Goal: Transaction & Acquisition: Obtain resource

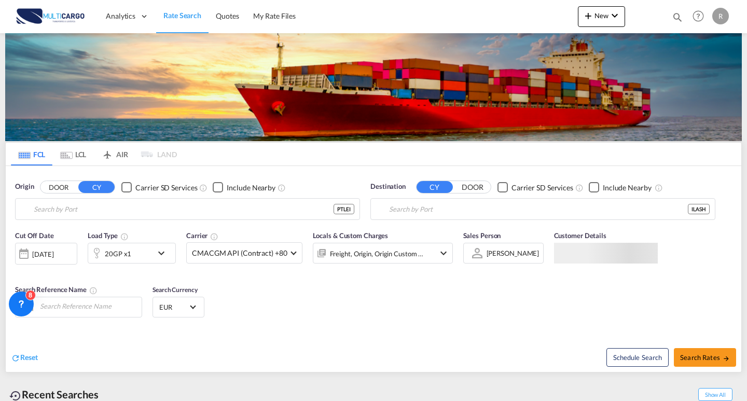
type input "Leixoes, PTLEI"
type input "Ashdod, ILASH"
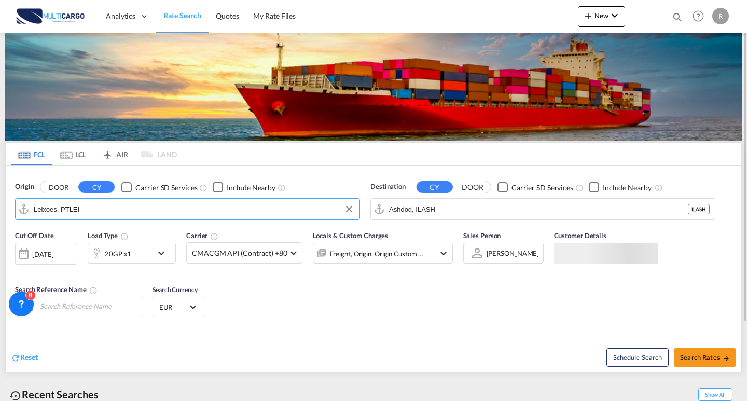
drag, startPoint x: 198, startPoint y: 218, endPoint x: 0, endPoint y: 206, distance: 198.0
click at [0, 206] on div "FCL LCL AIR LAND FCL LCL AIR LAND Origin DOOR CY Carrier SD Services Include Ne…" at bounding box center [373, 265] width 747 height 465
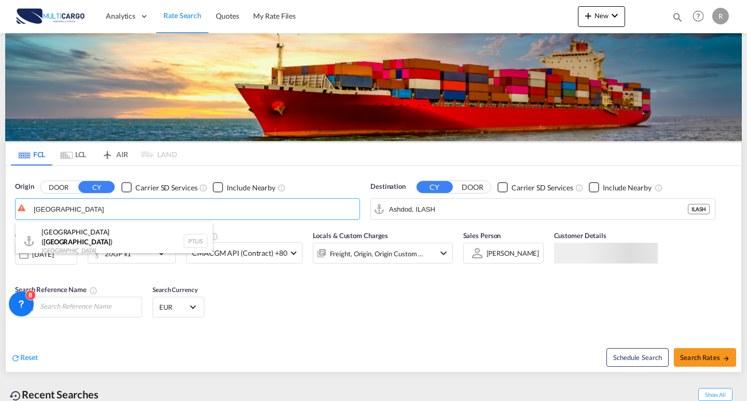
click at [91, 264] on div at bounding box center [373, 200] width 747 height 401
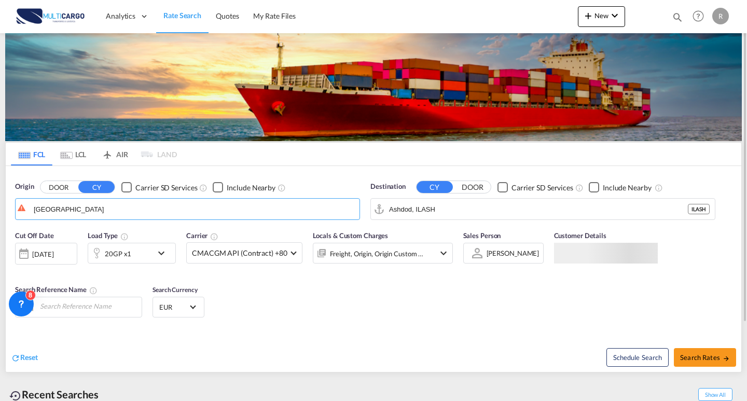
click at [91, 245] on div at bounding box center [96, 253] width 17 height 21
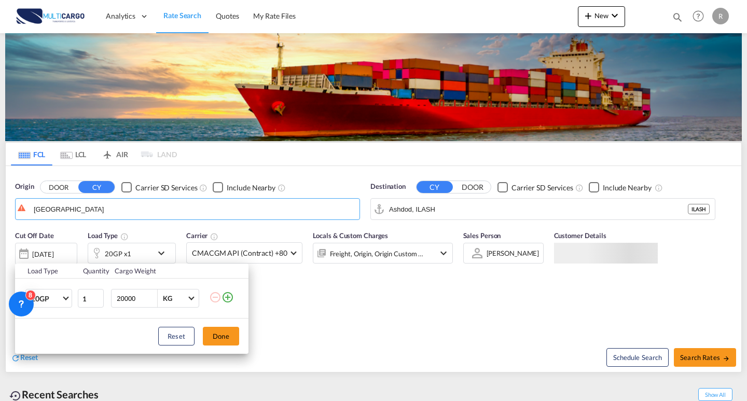
drag, startPoint x: 79, startPoint y: 210, endPoint x: 77, endPoint y: 205, distance: 5.6
click at [79, 210] on div "Load Type Quantity Cargo Weight 20GP 20GP 40GP 40HC 45HC 20RE 40RE 40HR 20OT 40…" at bounding box center [373, 200] width 747 height 401
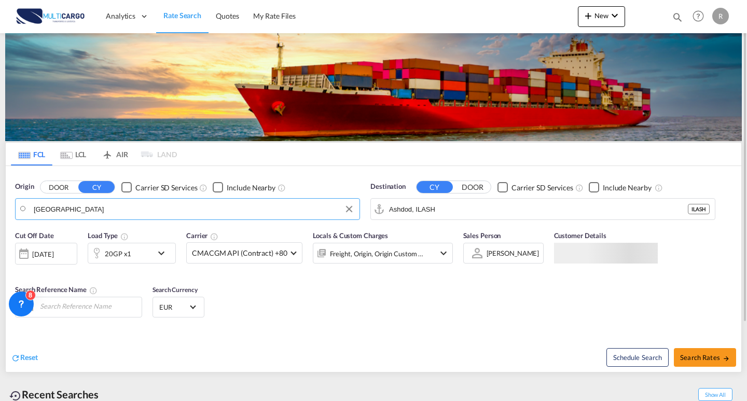
click at [78, 208] on body "Analytics Reports Dashboard Rate Search Quotes My Rate Files Analytics" at bounding box center [373, 200] width 747 height 401
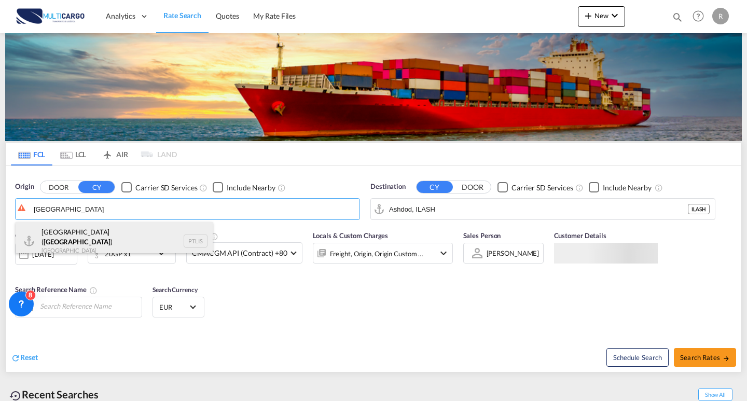
click at [81, 237] on div "[GEOGRAPHIC_DATA] ( [GEOGRAPHIC_DATA] ) [GEOGRAPHIC_DATA] PTLIS" at bounding box center [114, 240] width 197 height 37
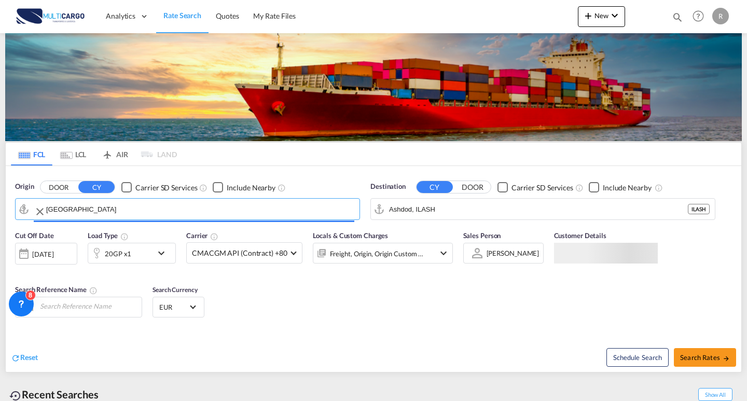
type input "[GEOGRAPHIC_DATA] ([GEOGRAPHIC_DATA]), PTLIS"
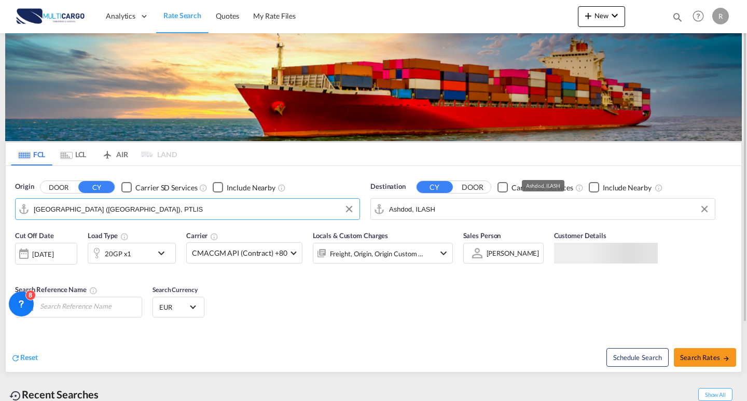
click at [477, 210] on input "Ashdod, ILASH" at bounding box center [549, 209] width 321 height 16
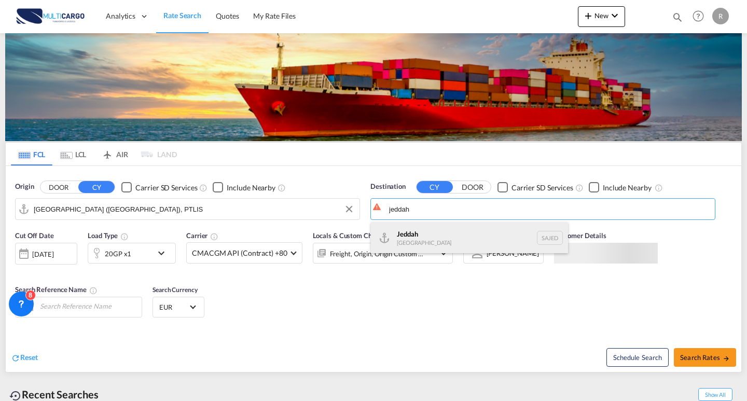
click at [447, 238] on div "Jeddah [GEOGRAPHIC_DATA] SAJED" at bounding box center [469, 237] width 197 height 31
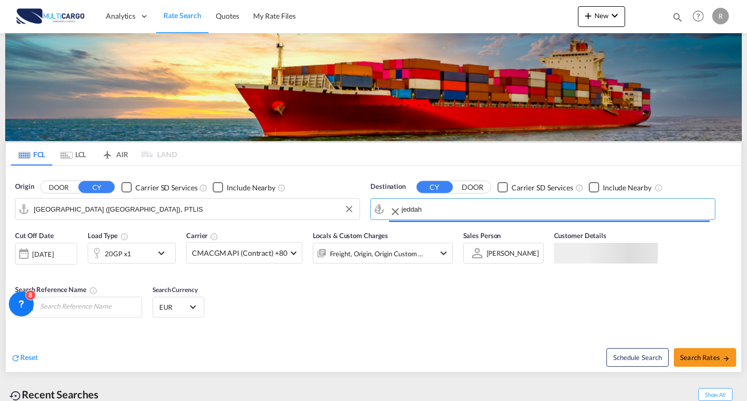
type input "Jeddah, SAJED"
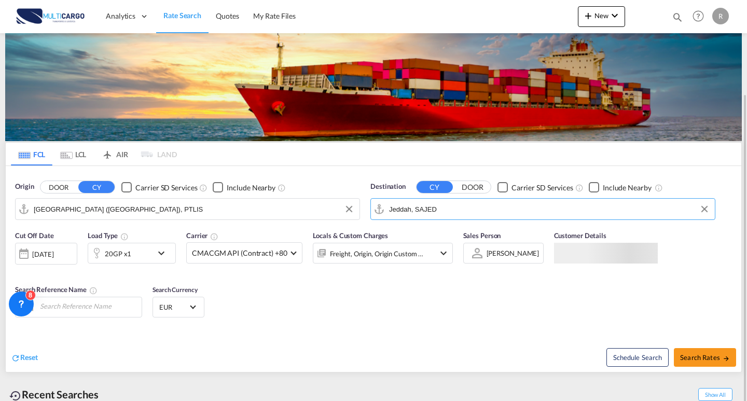
scroll to position [52, 0]
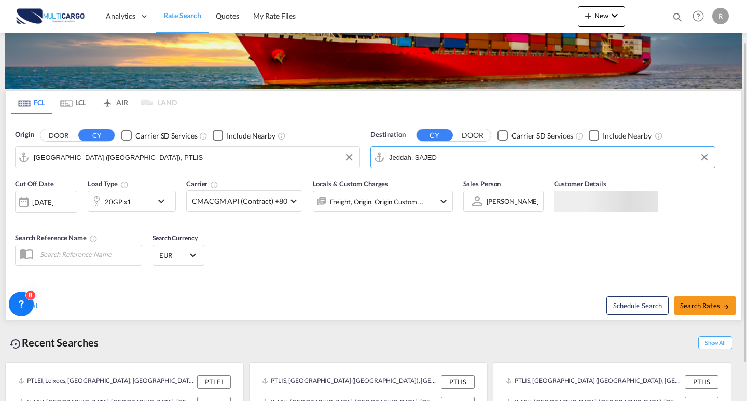
click at [123, 196] on div "20GP x1" at bounding box center [118, 202] width 26 height 15
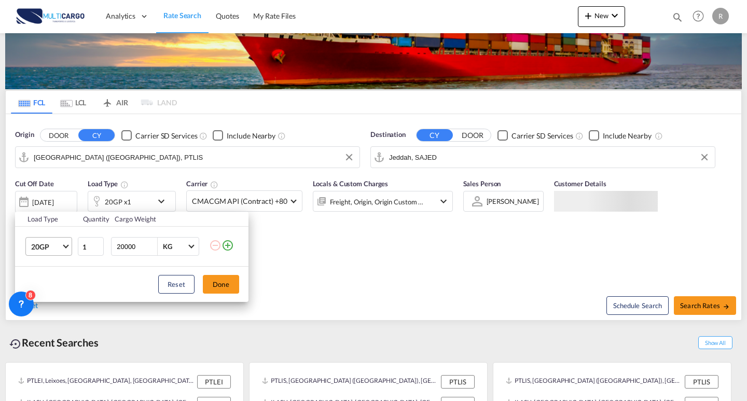
click at [47, 248] on span "20GP" at bounding box center [46, 247] width 30 height 10
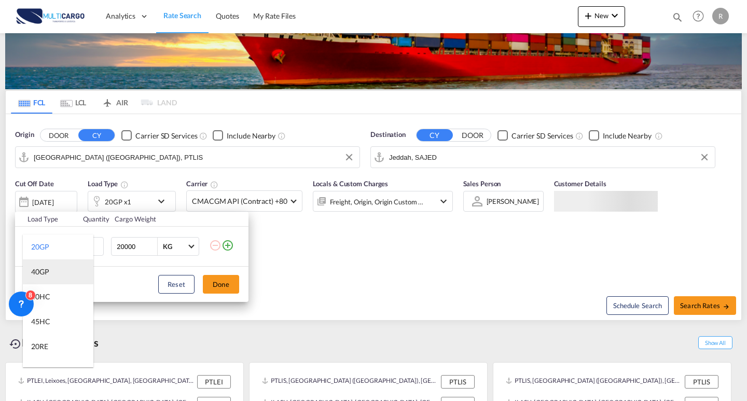
drag, startPoint x: 60, startPoint y: 273, endPoint x: 77, endPoint y: 278, distance: 18.2
click at [60, 272] on md-option "40GP" at bounding box center [58, 271] width 71 height 25
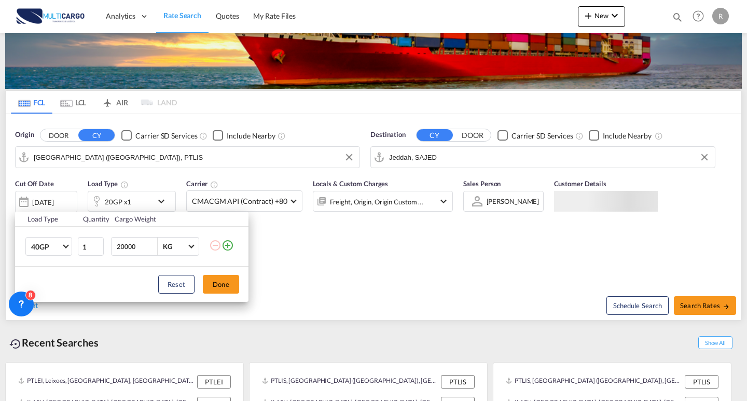
click at [96, 278] on div "Reset Done" at bounding box center [131, 284] width 233 height 35
click at [227, 286] on button "Done" at bounding box center [221, 284] width 36 height 19
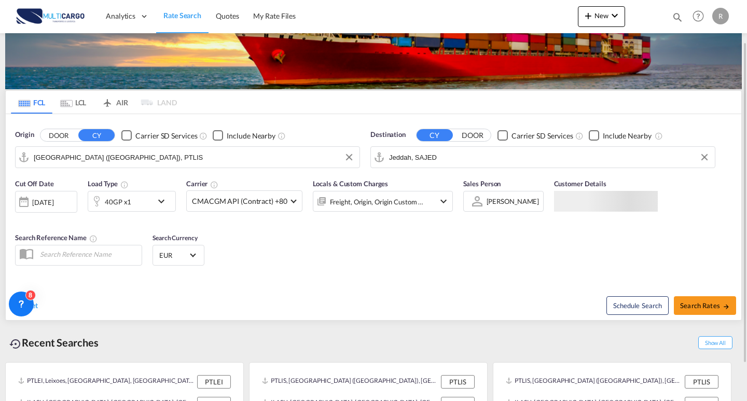
click at [615, 248] on div "Cut Off Date [DATE] [DATE] Load Type 40GP x1 Carrier CMACGM API (Contract) +80 …" at bounding box center [374, 223] width 736 height 101
click at [709, 305] on span "Search Rates" at bounding box center [705, 305] width 50 height 8
type input "PTLIS to SAJED / [DATE]"
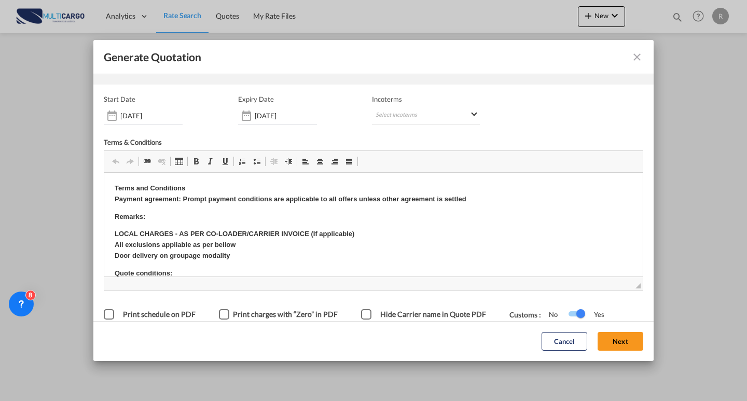
scroll to position [52, 0]
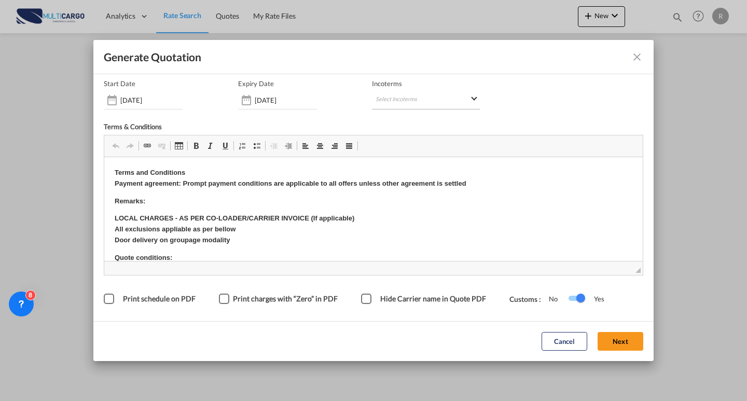
click at [447, 108] on md-select "Select Incoterms DAP - export Delivered at Place DAP - import Delivered at Plac…" at bounding box center [426, 100] width 108 height 19
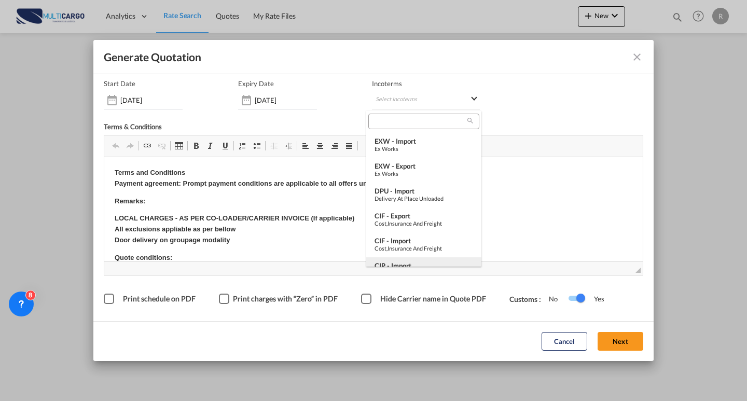
scroll to position [156, 0]
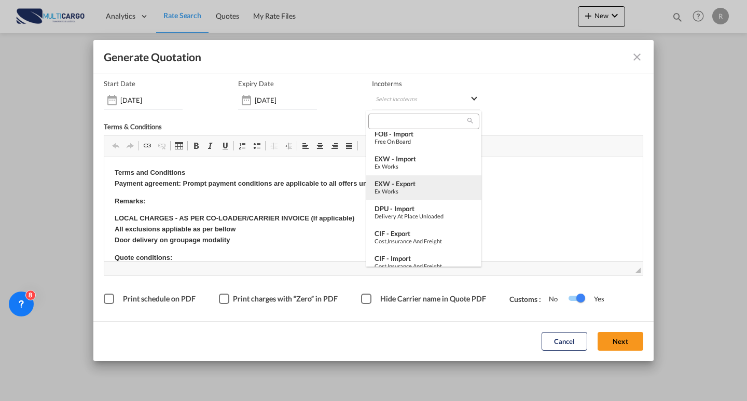
click at [414, 177] on md-option "EXW - export Ex Works" at bounding box center [423, 187] width 115 height 25
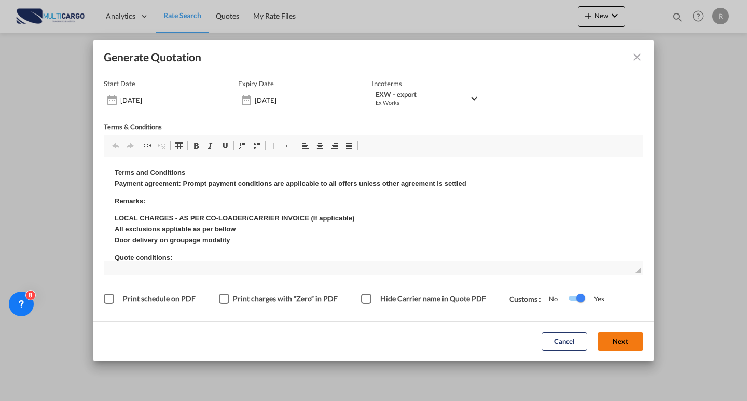
click at [605, 342] on button "Next" at bounding box center [621, 342] width 46 height 19
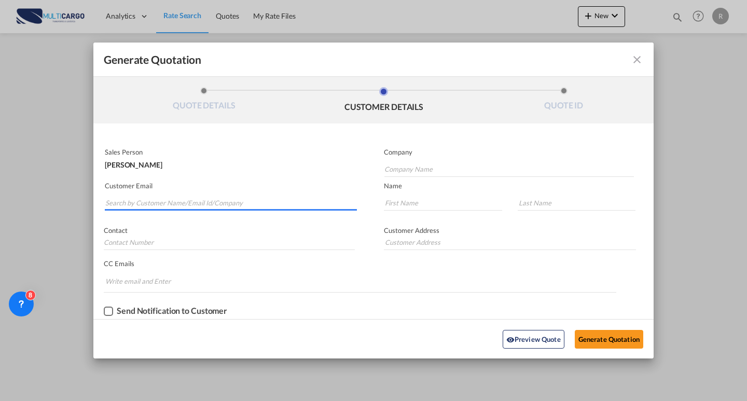
click at [251, 201] on input "Search by Customer Name/Email Id/Company" at bounding box center [231, 203] width 252 height 16
click at [191, 197] on input "Search by Customer Name/Email Id/Company" at bounding box center [231, 203] width 252 height 16
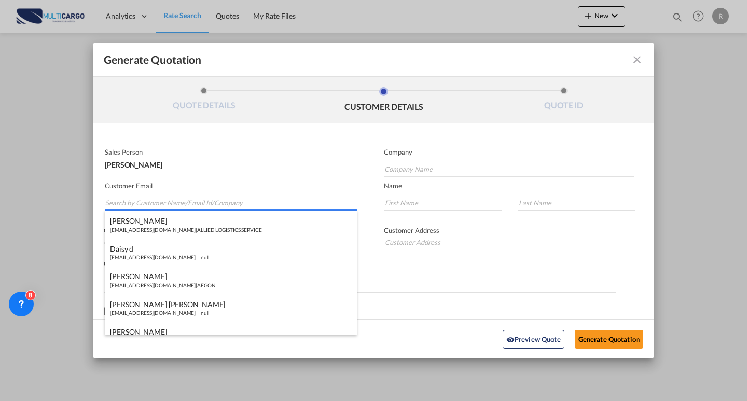
paste input "Operations @Dreamline <[EMAIL_ADDRESS][DOMAIN_NAME]>"
drag, startPoint x: 156, startPoint y: 204, endPoint x: 79, endPoint y: 196, distance: 77.2
click at [71, 198] on div "Generate Quotation QUOTE DETAILS CUSTOMER DETAILS QUOTE ID Start Date [DATE] Ex…" at bounding box center [373, 200] width 747 height 401
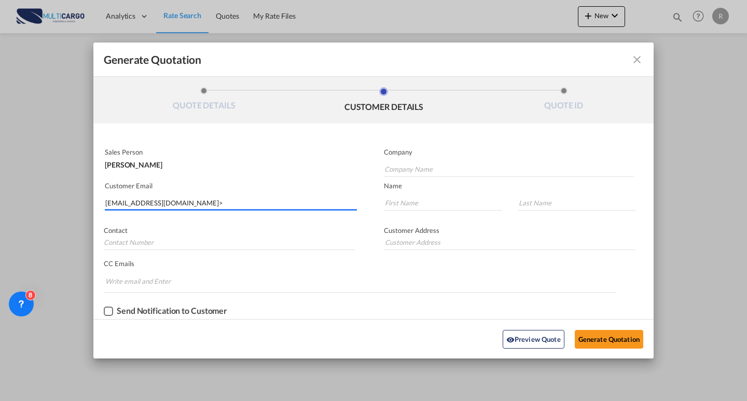
click at [238, 203] on input "[EMAIL_ADDRESS][DOMAIN_NAME]>" at bounding box center [231, 203] width 252 height 16
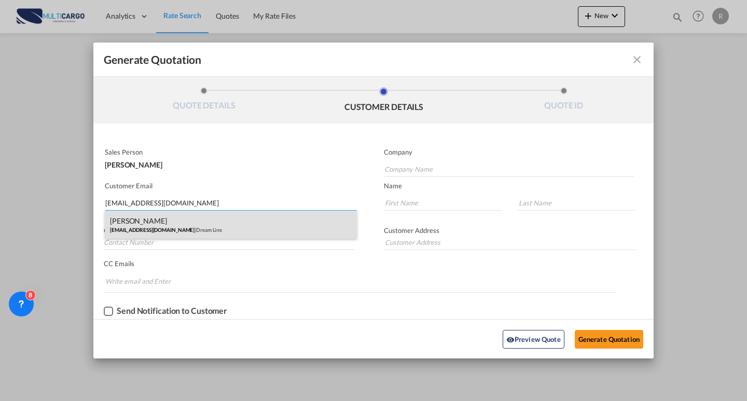
type input "[EMAIL_ADDRESS][DOMAIN_NAME]"
click at [185, 230] on div "[PERSON_NAME] [EMAIL_ADDRESS][DOMAIN_NAME] | Dream Line" at bounding box center [231, 225] width 252 height 28
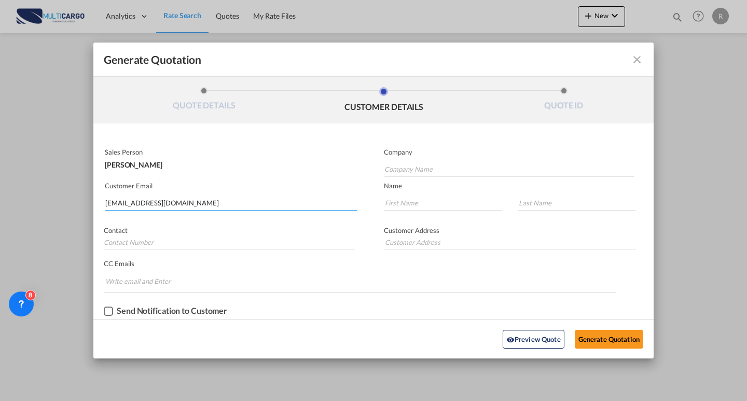
type input "Dream Line"
type input "[PERSON_NAME]"
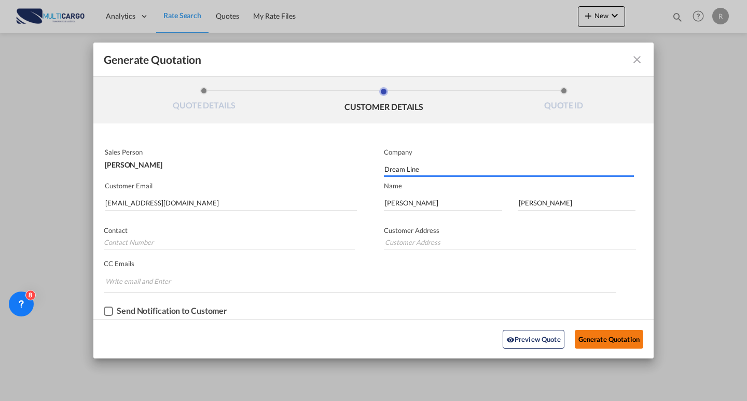
click at [620, 333] on button "Generate Quotation" at bounding box center [609, 339] width 68 height 19
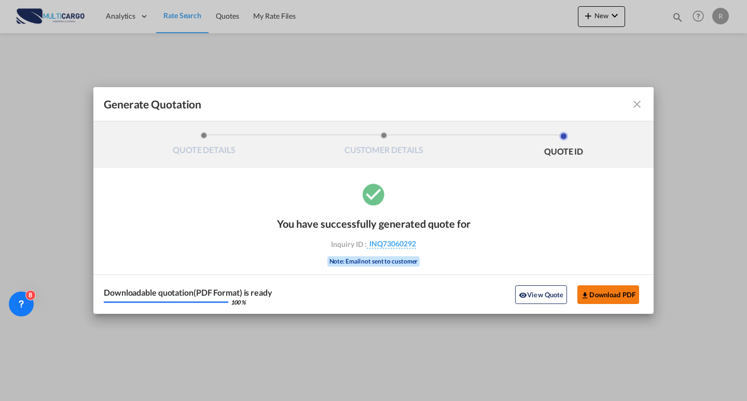
click at [601, 295] on button "Download PDF" at bounding box center [608, 294] width 62 height 19
click at [636, 104] on md-icon "icon-close fg-AAA8AD cursor m-0" at bounding box center [637, 104] width 12 height 12
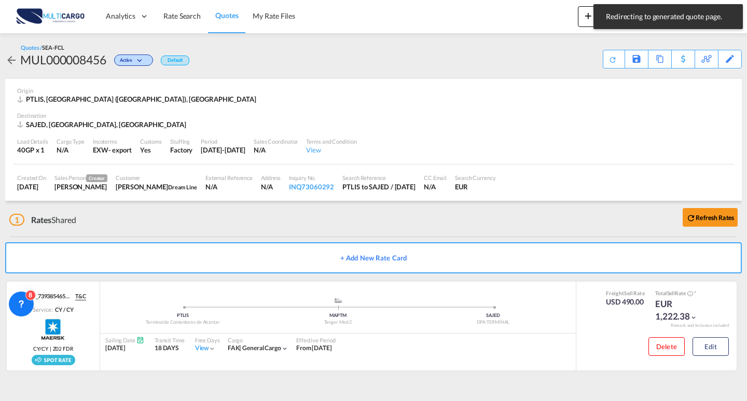
drag, startPoint x: 646, startPoint y: 35, endPoint x: 657, endPoint y: 34, distance: 11.5
click at [645, 35] on div "Quotes / SEA-FCL MUL000008456 Active Default Save As Template Copy Quote Reques…" at bounding box center [373, 56] width 737 height 46
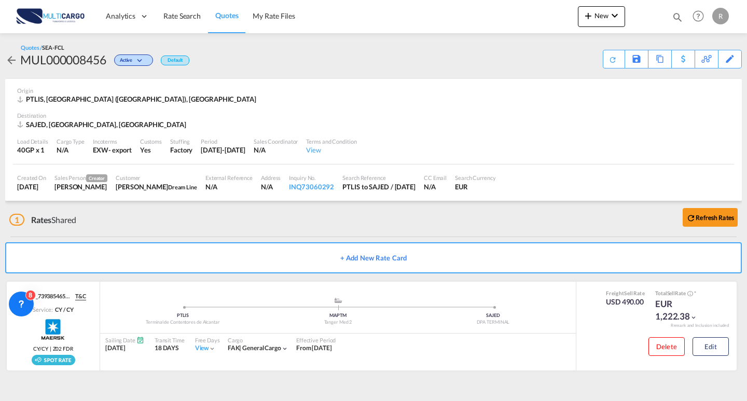
click at [673, 19] on md-icon "icon-magnify" at bounding box center [677, 16] width 11 height 11
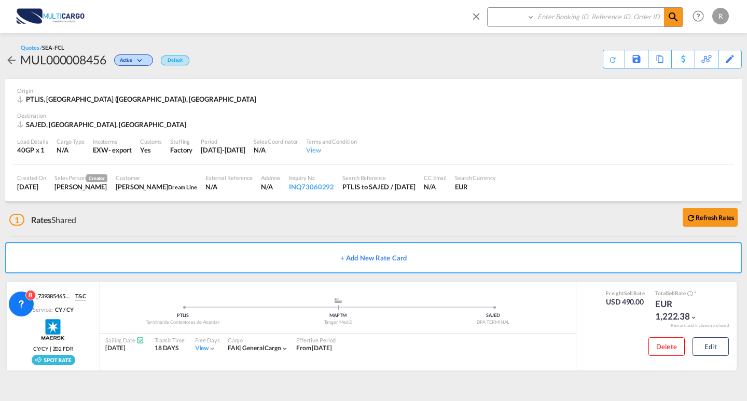
drag, startPoint x: 562, startPoint y: 20, endPoint x: 535, endPoint y: 20, distance: 27.5
click at [562, 20] on input at bounding box center [599, 17] width 129 height 18
click at [529, 17] on select "Quotes" at bounding box center [512, 17] width 49 height 19
select select "Quotes"
click at [488, 8] on select "Quotes" at bounding box center [512, 17] width 49 height 19
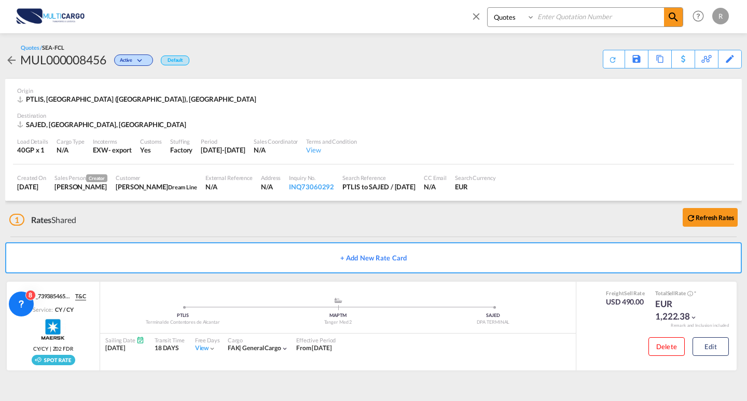
drag, startPoint x: 549, startPoint y: 17, endPoint x: 572, endPoint y: 51, distance: 40.4
click at [549, 17] on input at bounding box center [599, 17] width 129 height 18
paste input "MUL000008456"
click at [648, 24] on input "MUL000008456" at bounding box center [599, 17] width 129 height 18
click at [662, 23] on input "MUL000008456" at bounding box center [599, 17] width 129 height 18
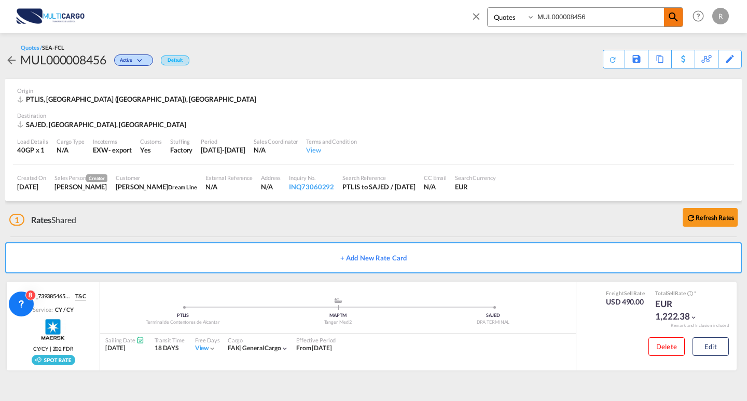
type input "MUL000008456"
click at [670, 13] on md-icon "icon-magnify" at bounding box center [673, 17] width 12 height 12
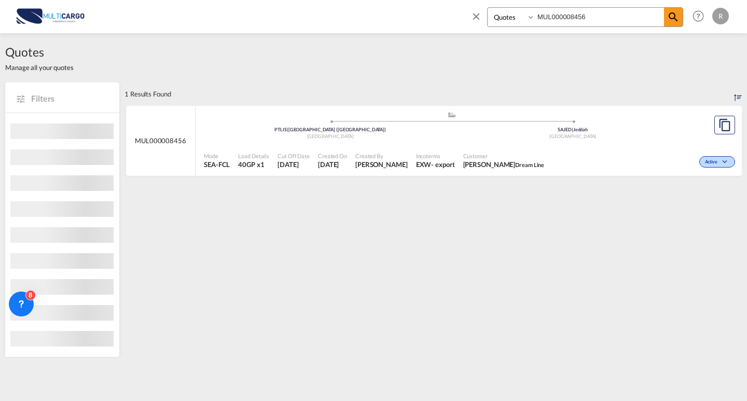
click at [563, 148] on div "Active" at bounding box center [642, 161] width 189 height 26
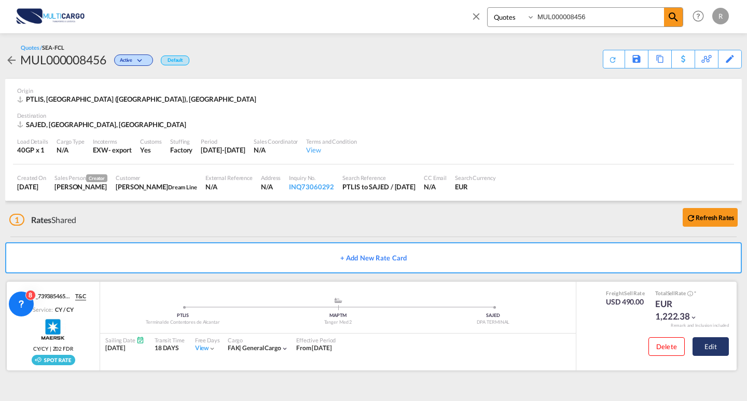
click at [714, 347] on button "Edit" at bounding box center [711, 346] width 36 height 19
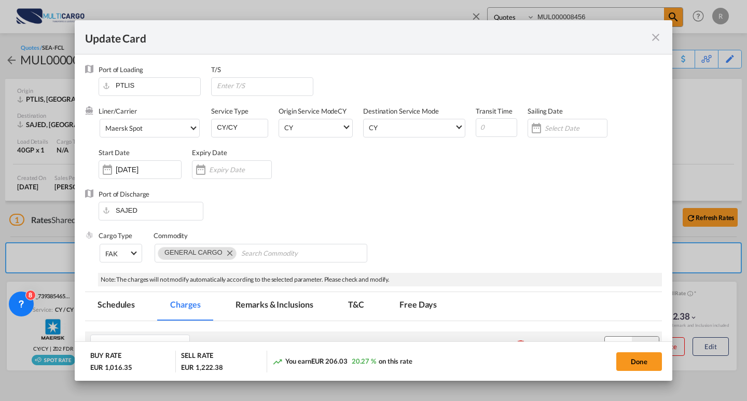
select select "per equipment"
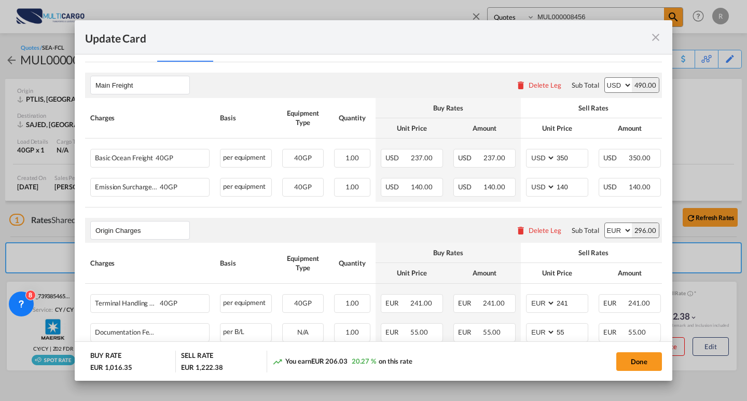
scroll to position [259, 0]
